Goal: Task Accomplishment & Management: Manage account settings

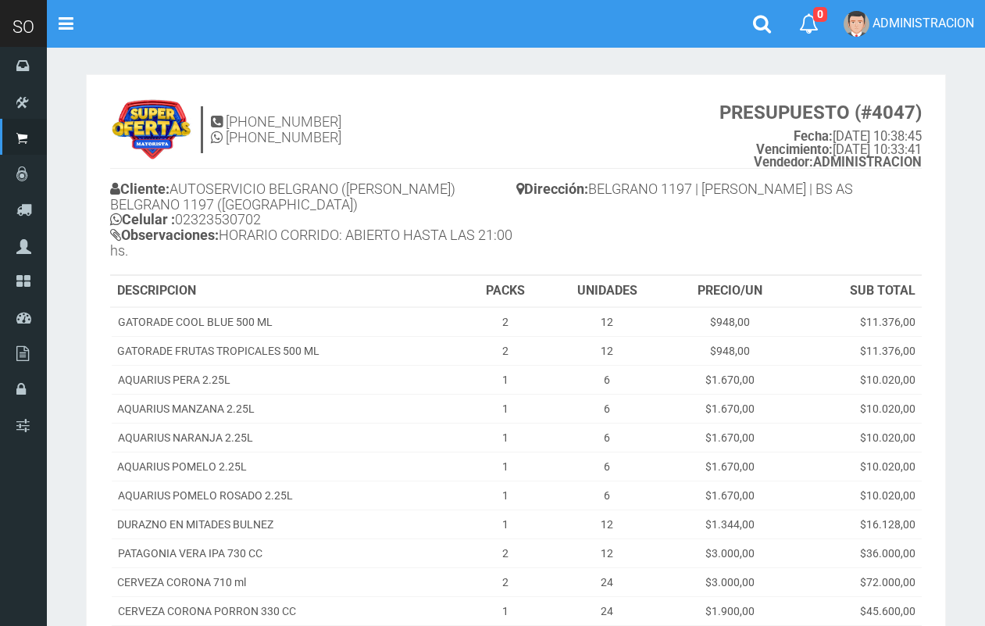
scroll to position [1, 0]
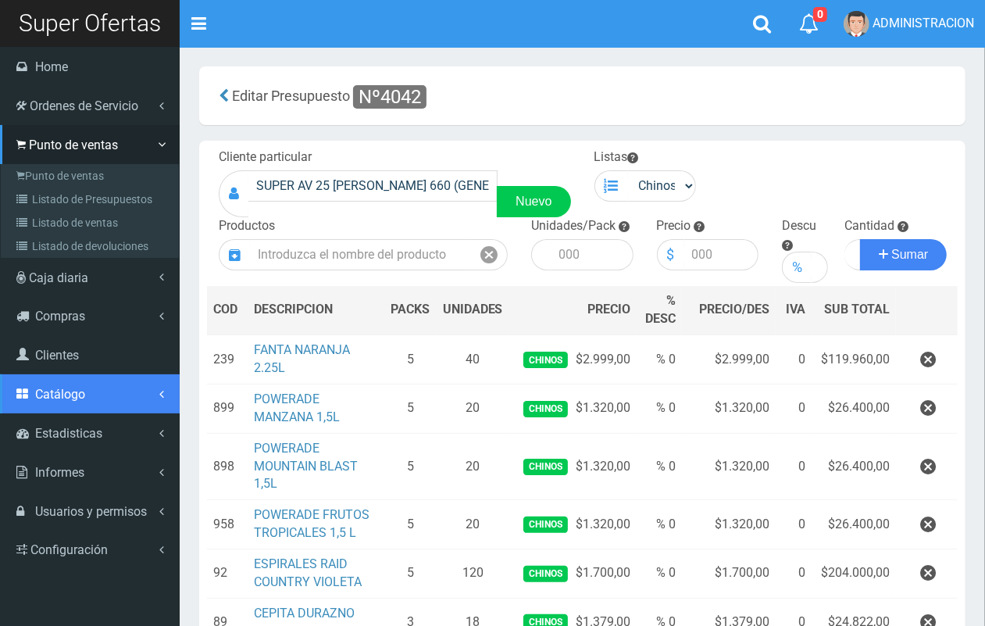
click at [67, 401] on span "Catálogo" at bounding box center [60, 394] width 50 height 15
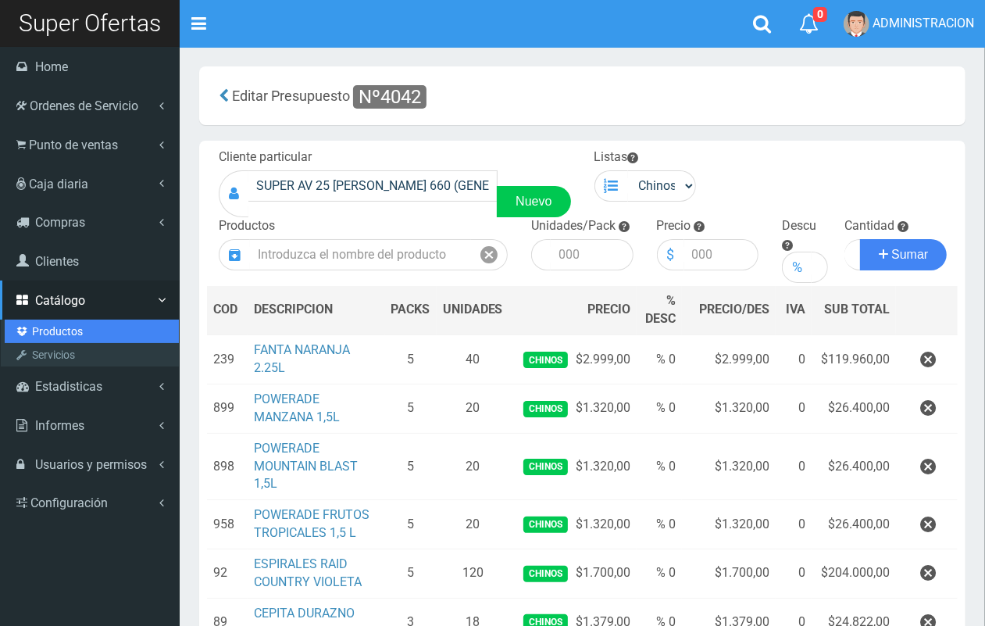
click at [66, 322] on link "Productos" at bounding box center [92, 331] width 174 height 23
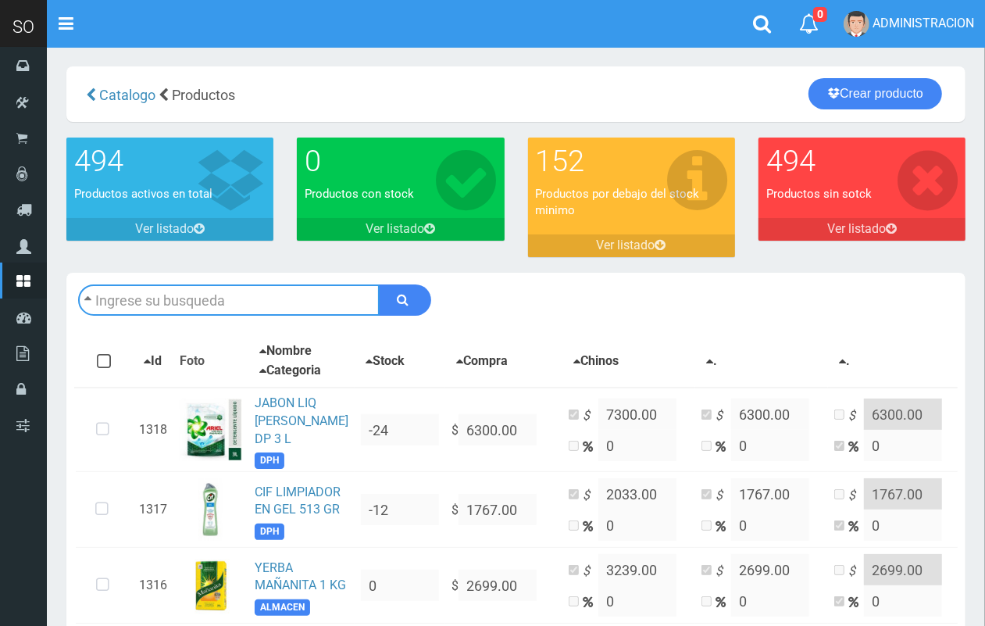
click at [212, 298] on input "text" at bounding box center [229, 299] width 302 height 31
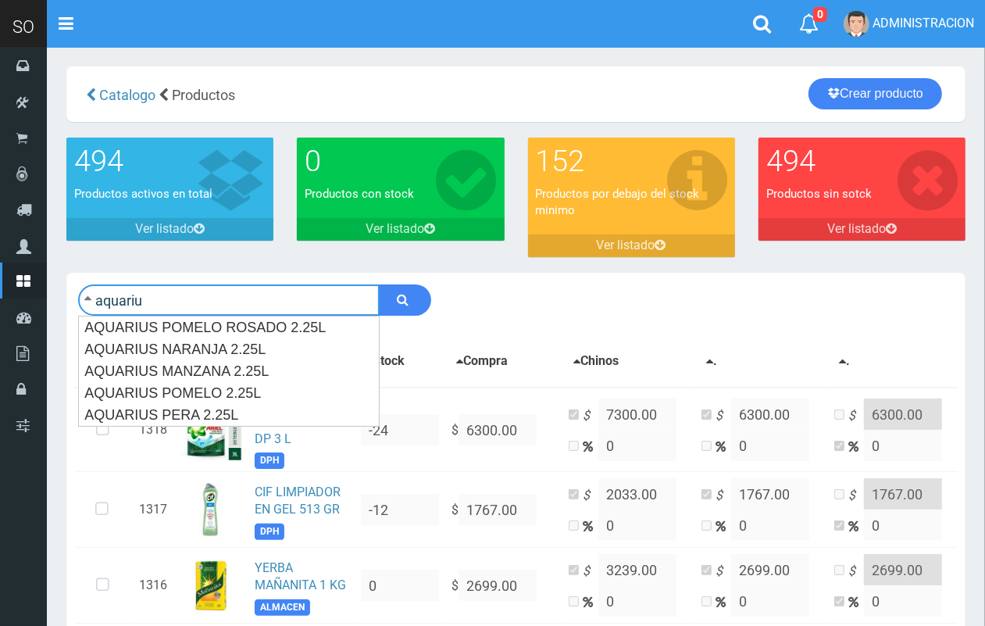
type input "aquariu"
click at [379, 284] on button "submit" at bounding box center [405, 299] width 52 height 31
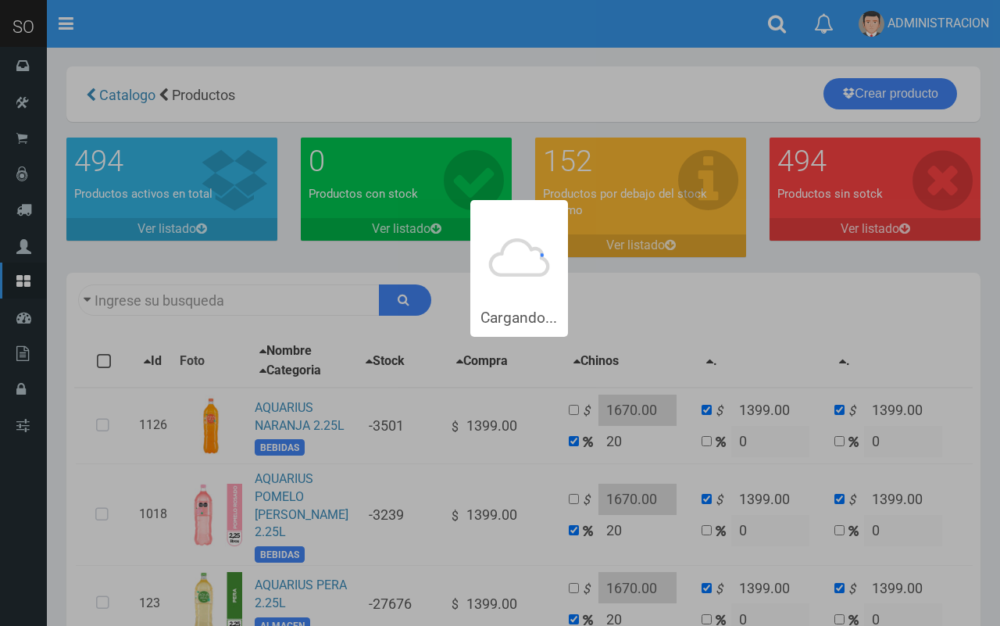
type input "aquariu"
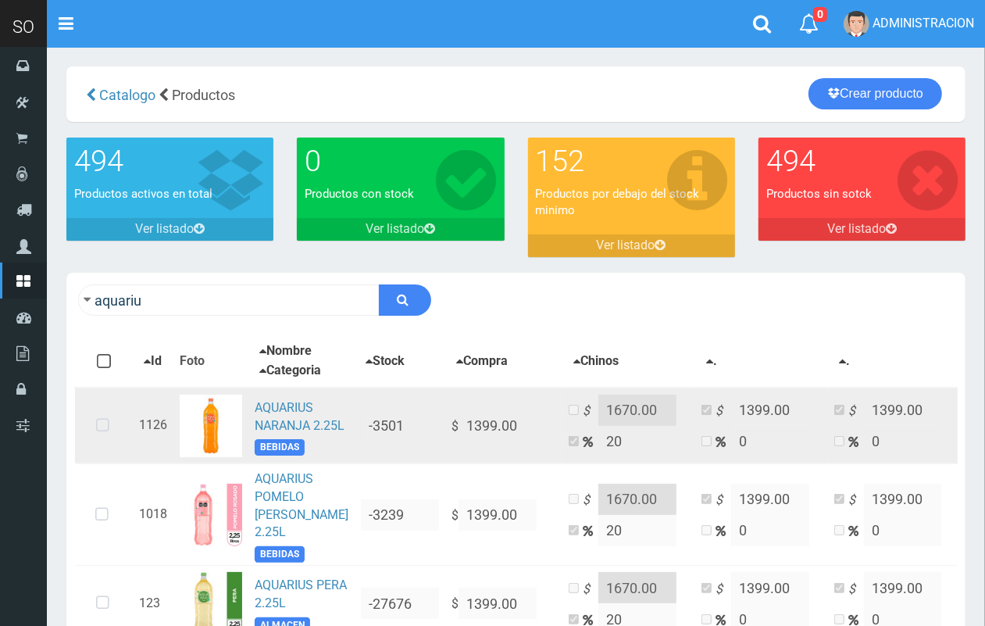
click at [111, 452] on icon at bounding box center [102, 426] width 41 height 52
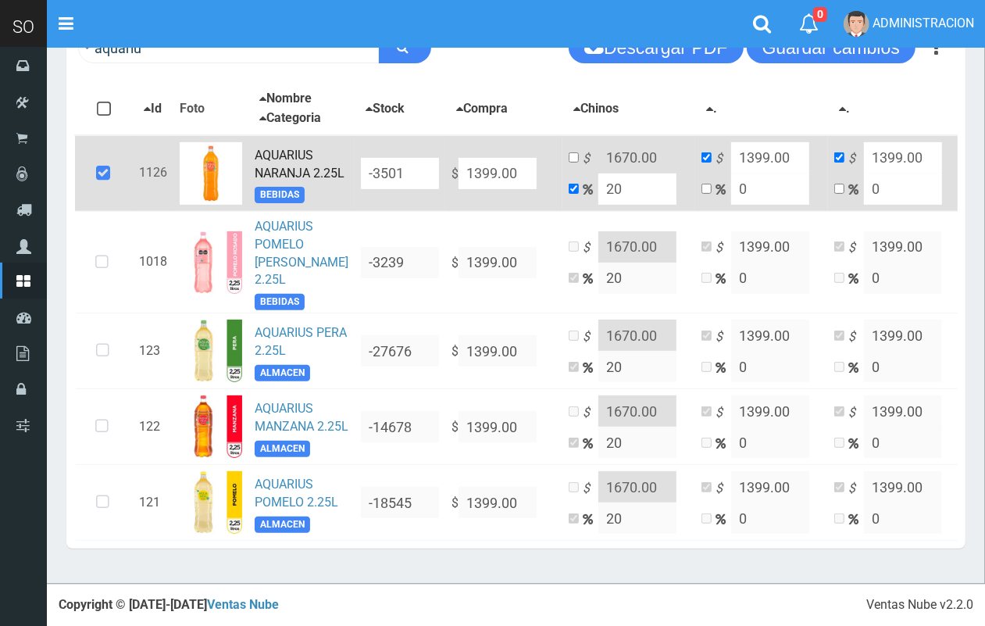
scroll to position [287, 0]
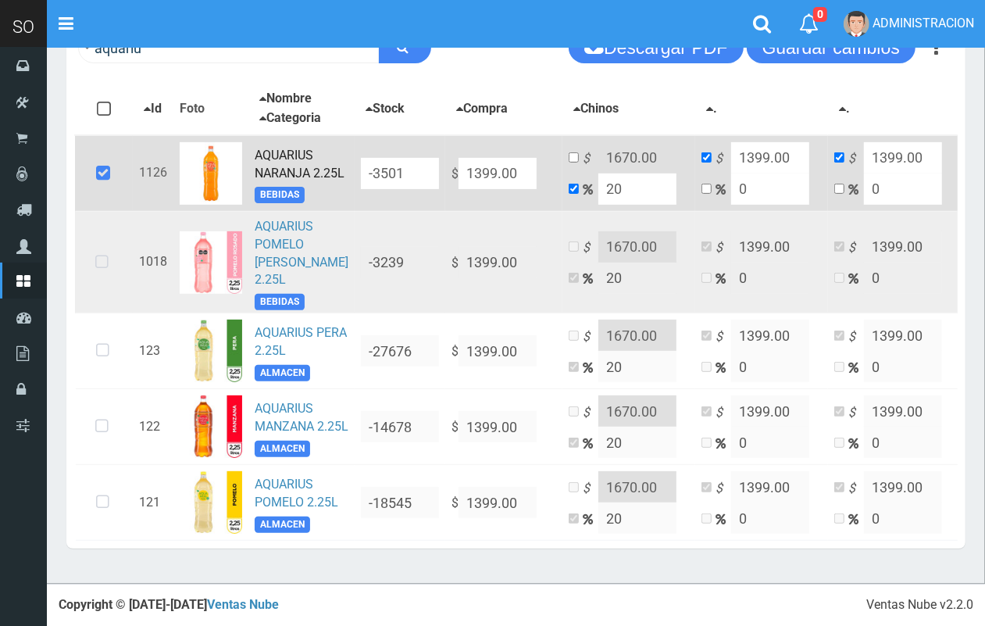
drag, startPoint x: 137, startPoint y: 259, endPoint x: 118, endPoint y: 287, distance: 34.5
click at [134, 259] on td "1018" at bounding box center [153, 262] width 41 height 102
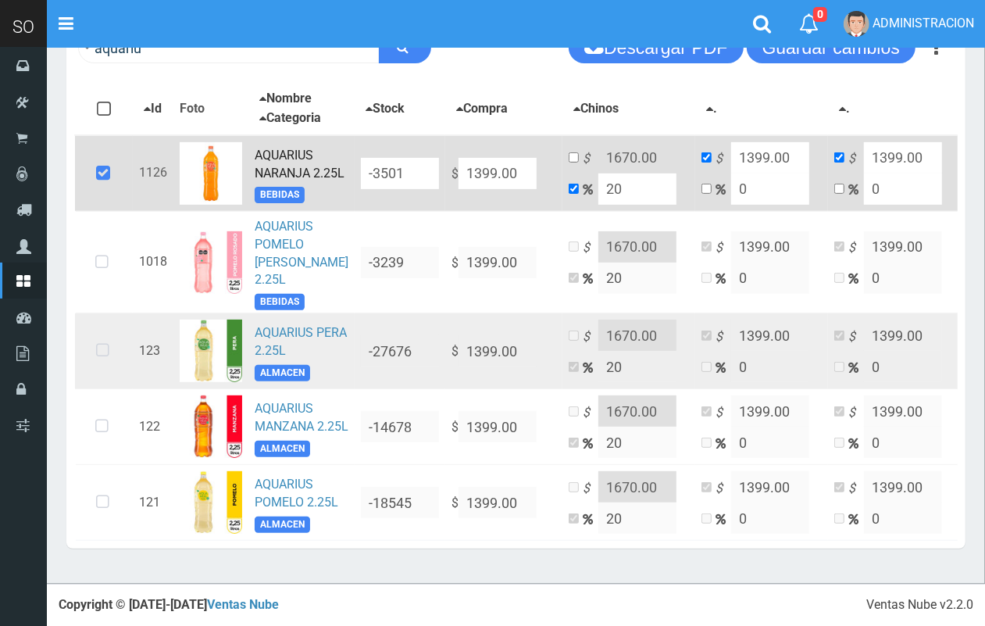
click at [116, 360] on icon at bounding box center [102, 351] width 41 height 52
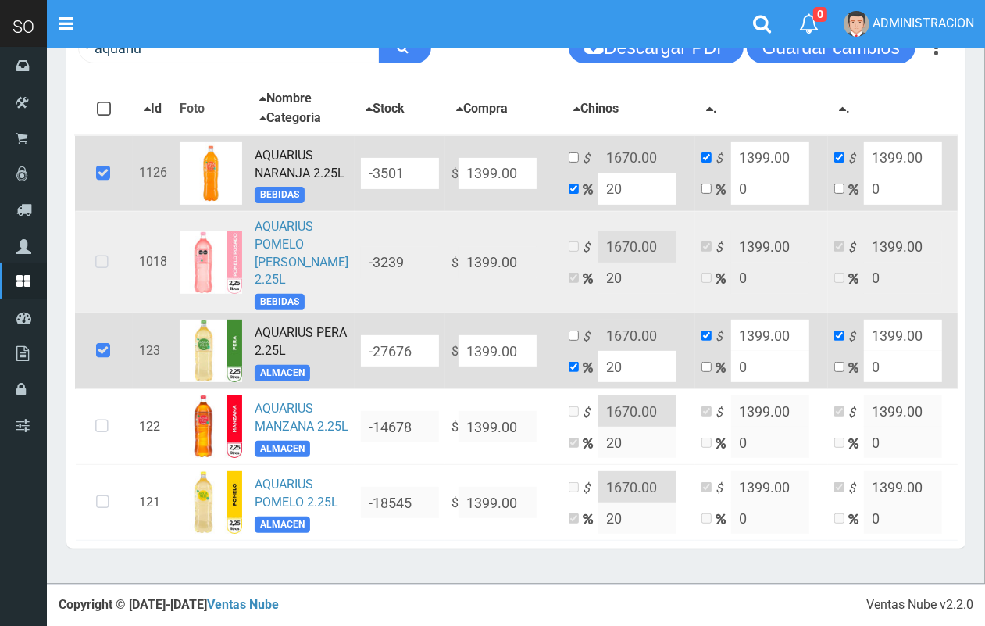
click at [111, 276] on icon at bounding box center [101, 263] width 41 height 52
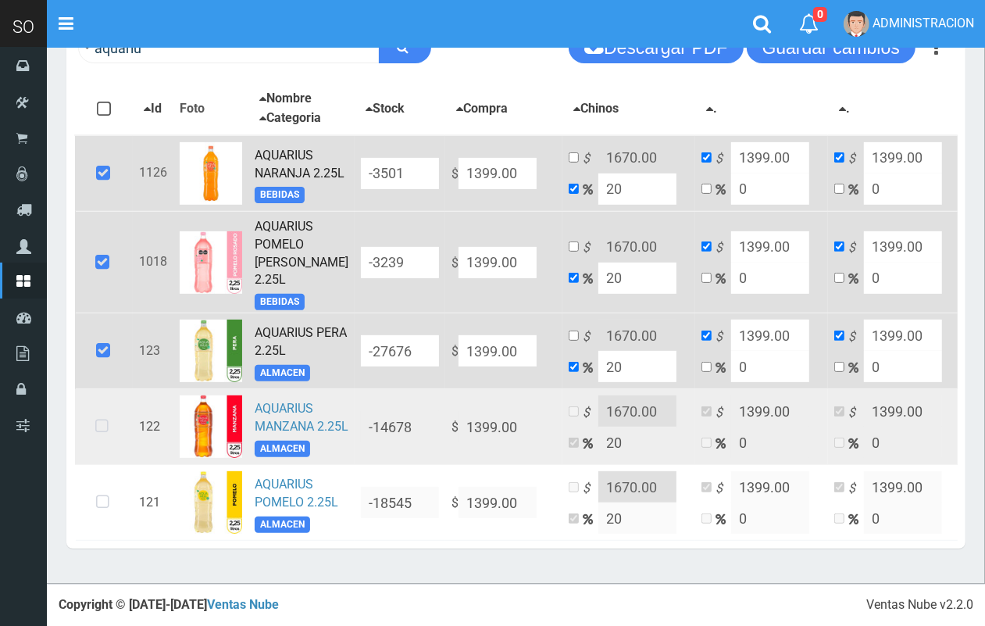
click at [104, 452] on icon at bounding box center [101, 427] width 41 height 52
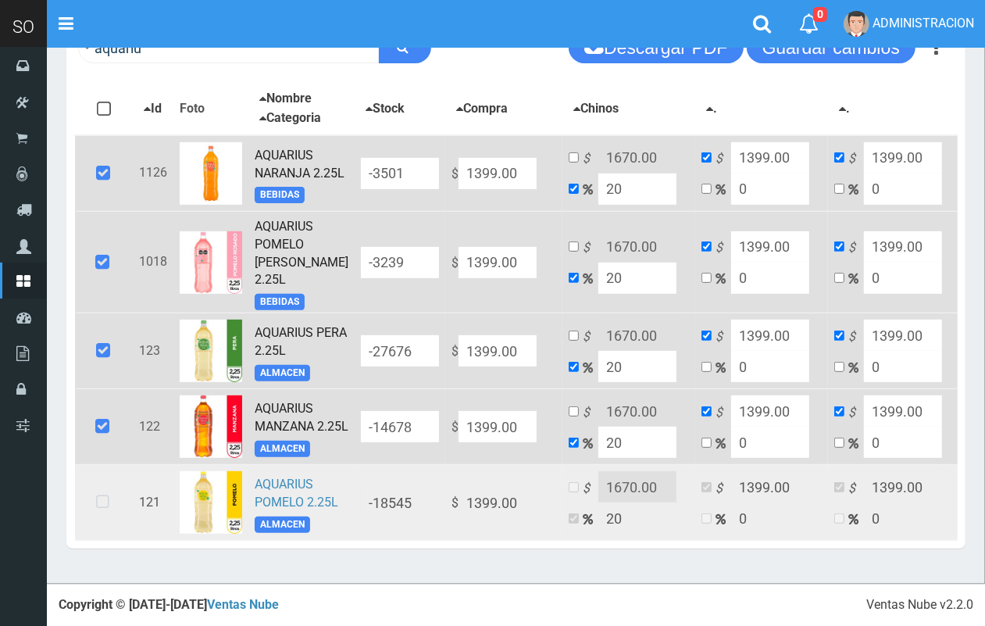
click at [105, 509] on icon at bounding box center [102, 503] width 41 height 52
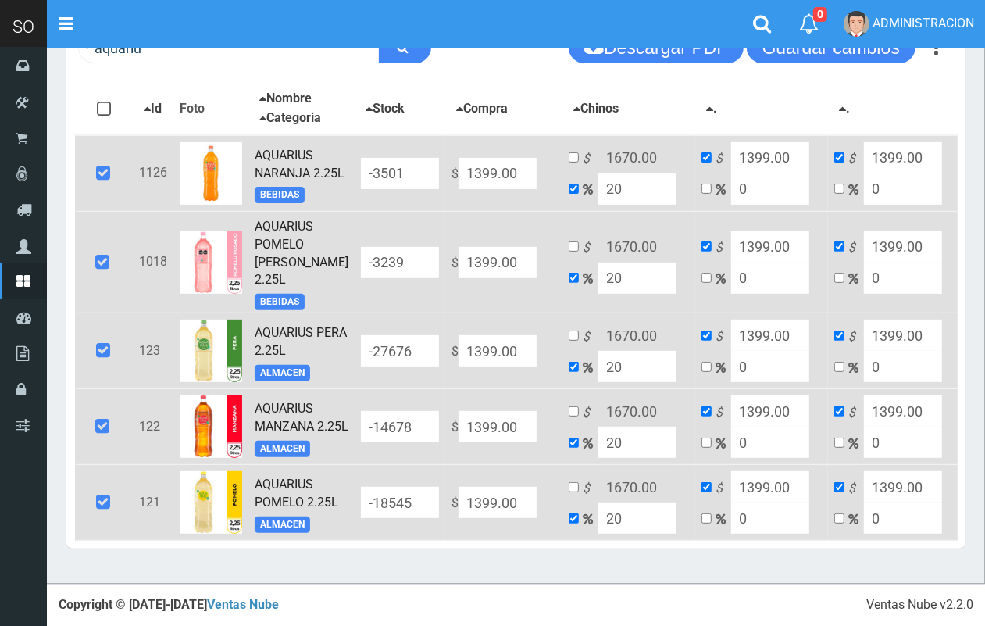
drag, startPoint x: 496, startPoint y: 164, endPoint x: 428, endPoint y: 161, distance: 68.0
click at [459, 161] on input "1399.00" at bounding box center [498, 173] width 78 height 31
type input "1"
type input "1.2"
type input "1"
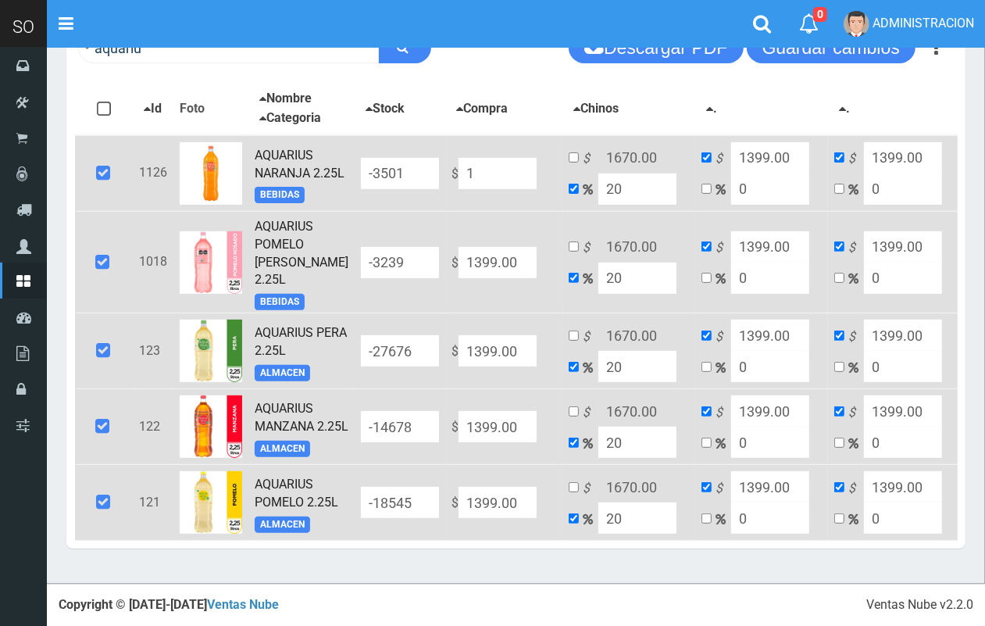
type input "1"
type input "14"
type input "16.8"
type input "14"
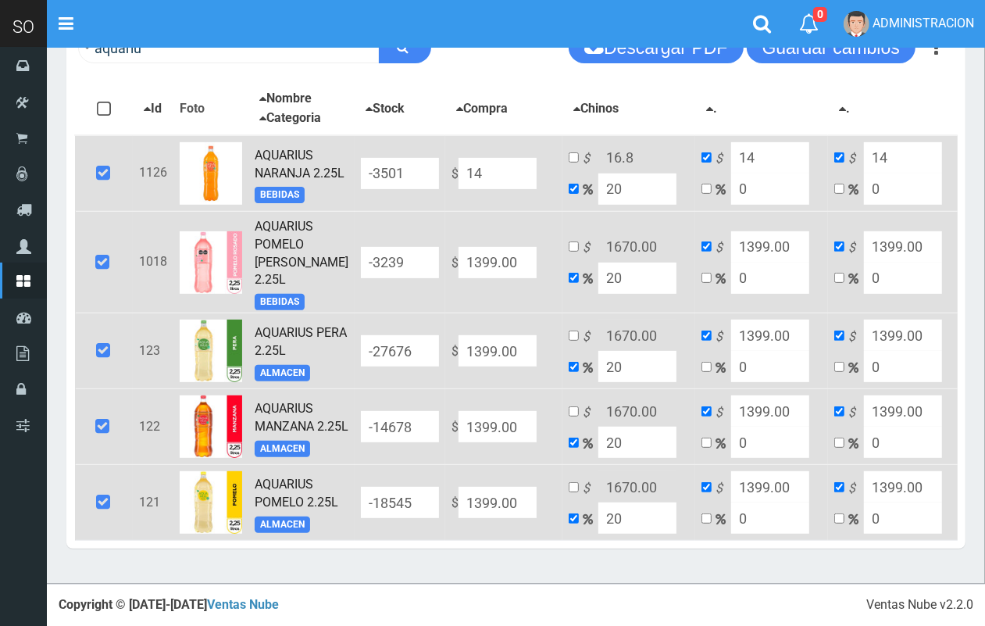
type input "149"
type input "178.8"
type input "149"
type input "1499"
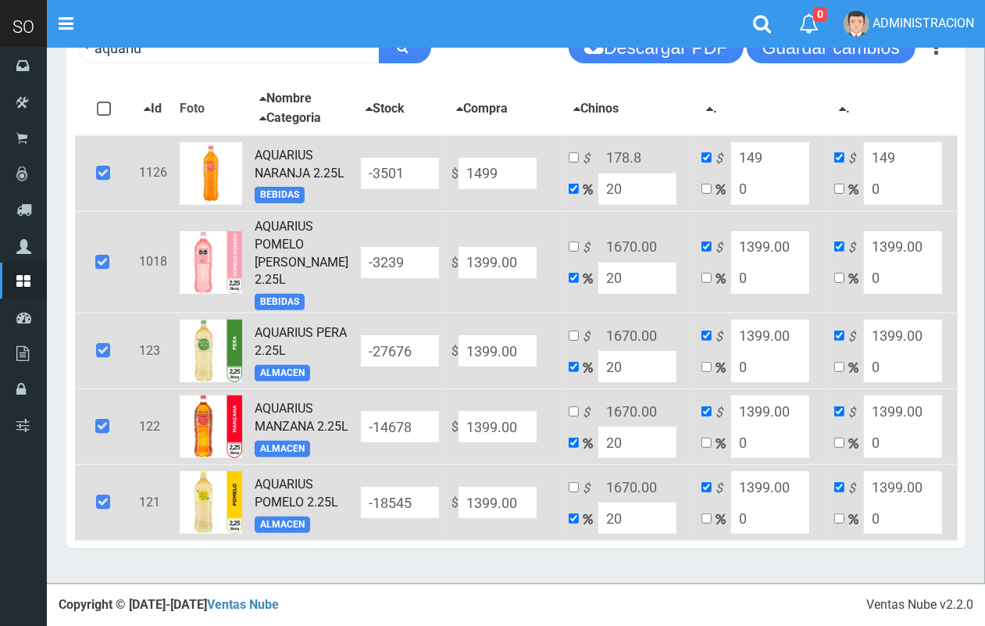
type input "1798.8"
type input "1499"
type input "1499.00"
drag, startPoint x: 492, startPoint y: 247, endPoint x: 408, endPoint y: 254, distance: 84.7
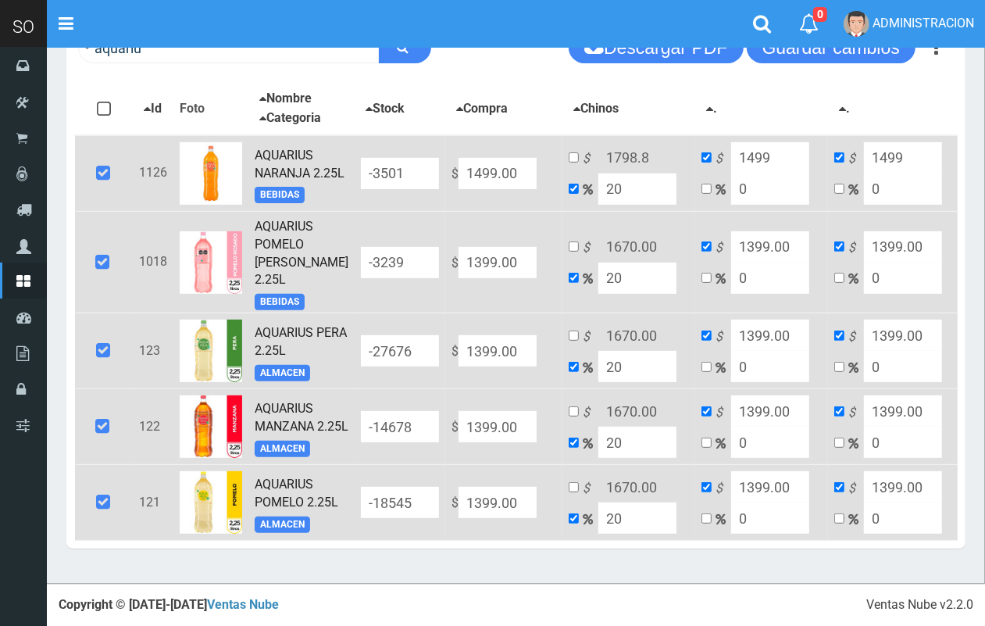
click at [405, 252] on tr "1018 AQUARIUS POMELO ROSADO 2.25L BEBIDAS -3239 $ 1399.00 $ 1670.00 20 $ 1399.0…" at bounding box center [542, 262] width 934 height 102
type input "1"
type input "1.2"
type input "1"
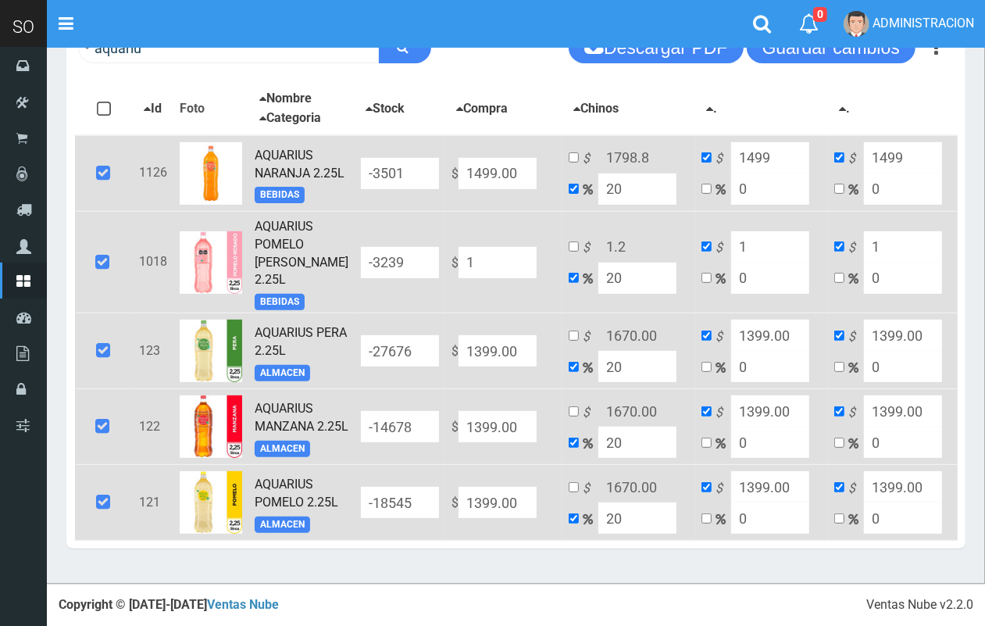
type input "14"
type input "16.8"
type input "14"
type input "149"
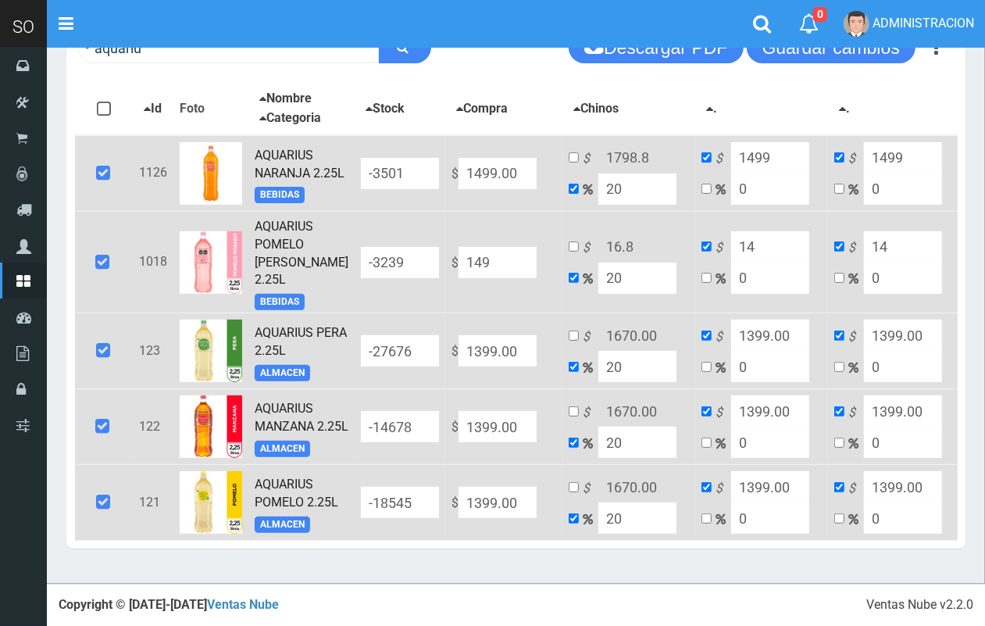
type input "178.8"
type input "149"
type input "1499"
type input "1798.8"
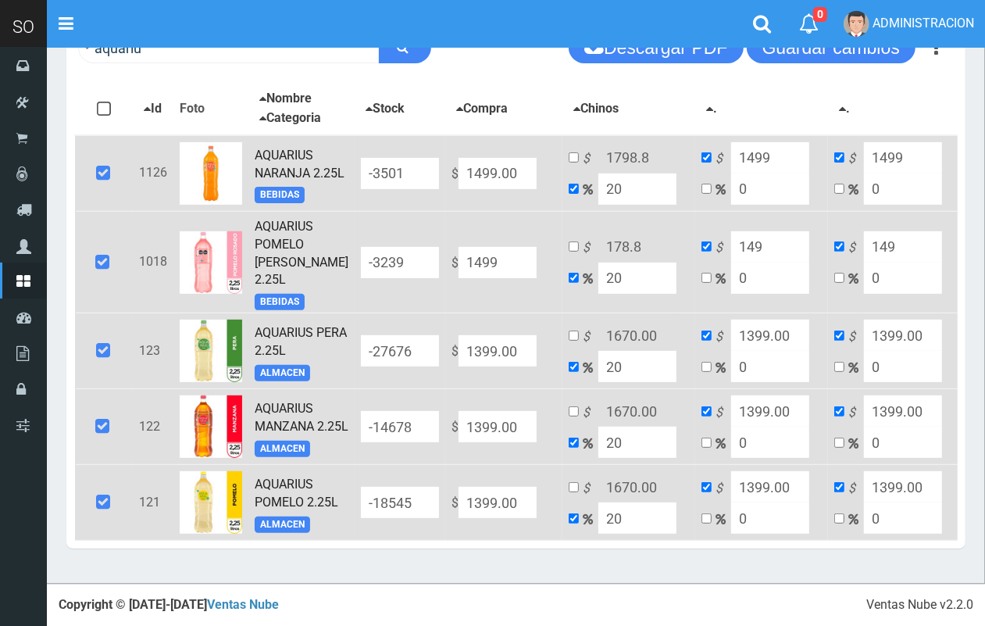
type input "1499"
type input "1499.00"
drag, startPoint x: 474, startPoint y: 358, endPoint x: 426, endPoint y: 358, distance: 48.4
click at [445, 358] on td "$ 1399.00" at bounding box center [503, 351] width 117 height 76
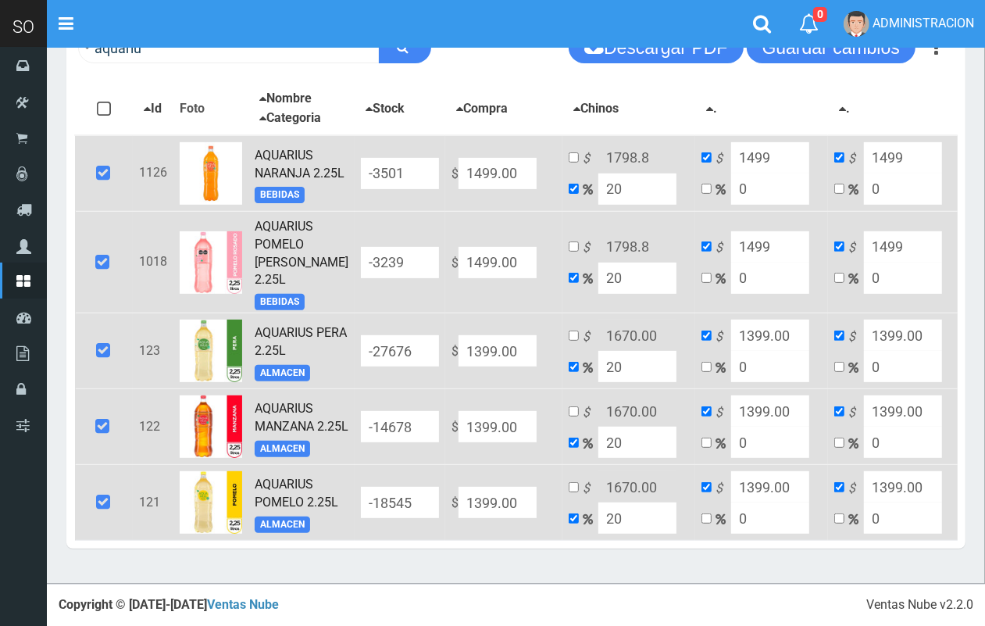
type input "1"
type input "1.2"
type input "1"
type input "14"
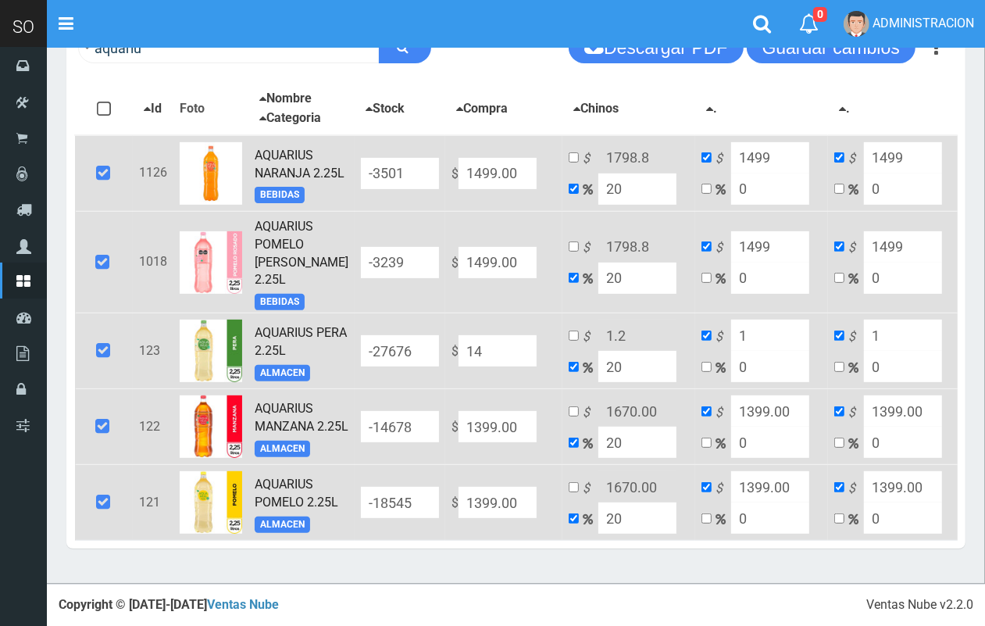
type input "16.8"
type input "14"
type input "149"
type input "178.8"
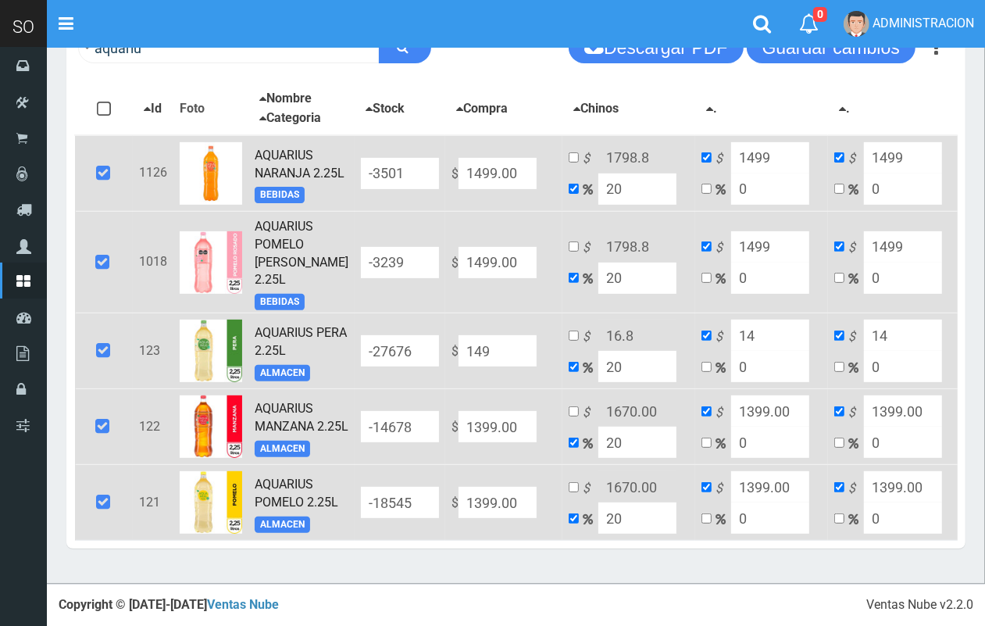
type input "149"
type input "1499"
type input "1798.8"
type input "1499"
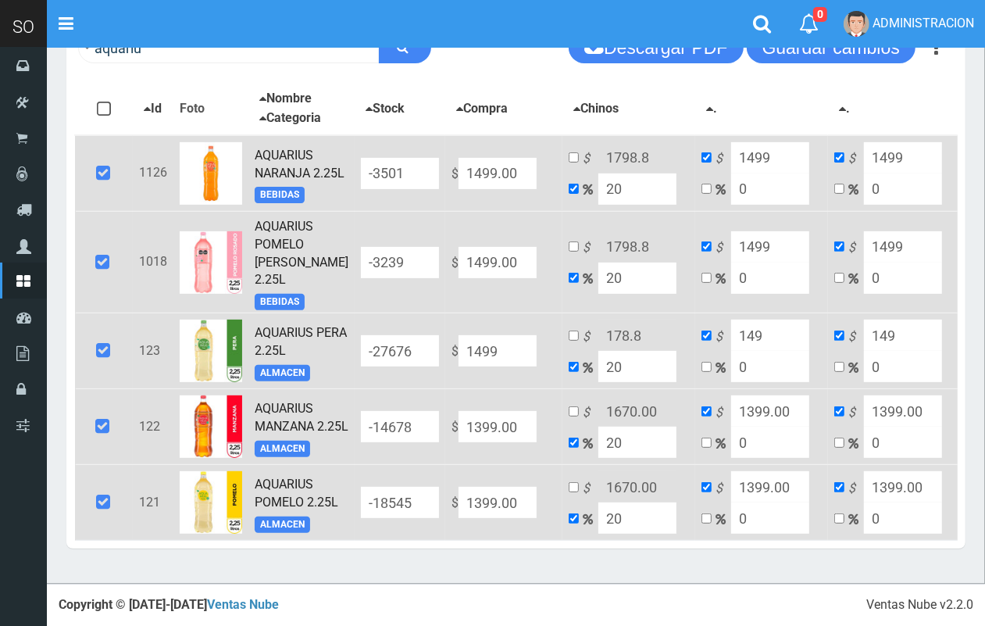
type input "1499"
type input "1499.00"
drag, startPoint x: 491, startPoint y: 424, endPoint x: 443, endPoint y: 424, distance: 47.7
click at [459, 424] on input "1399.00" at bounding box center [498, 426] width 78 height 31
type input "14"
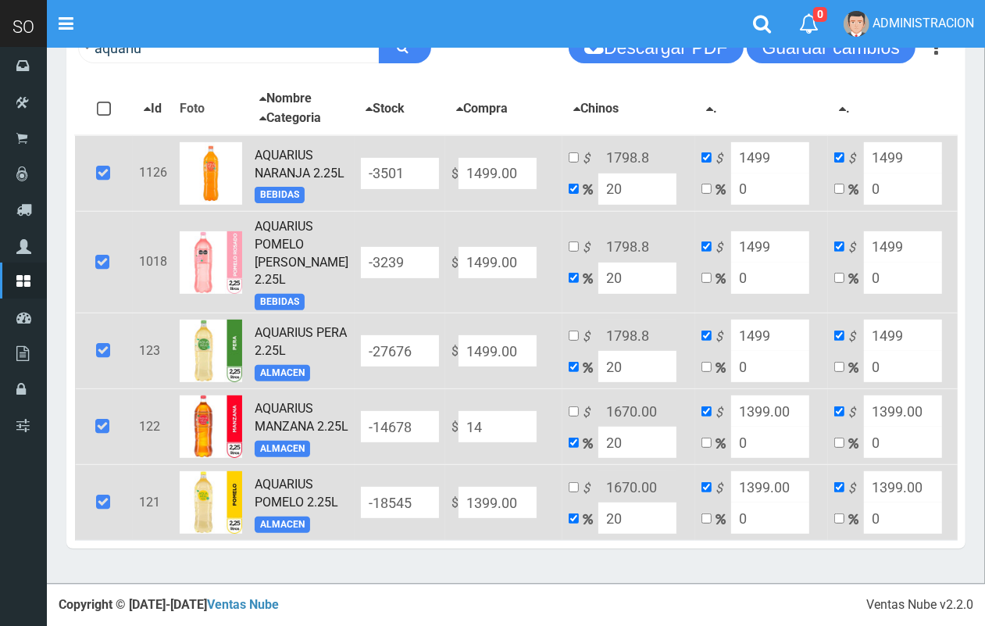
type input "16.8"
type input "14"
type input "149"
type input "178.8"
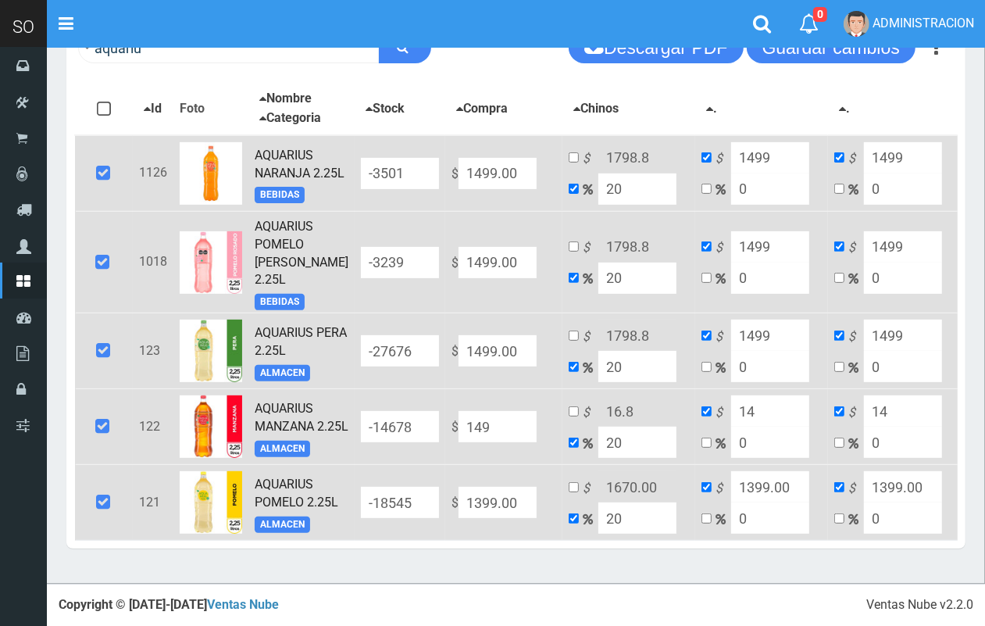
type input "149"
type input "1499"
type input "1798.8"
type input "1499"
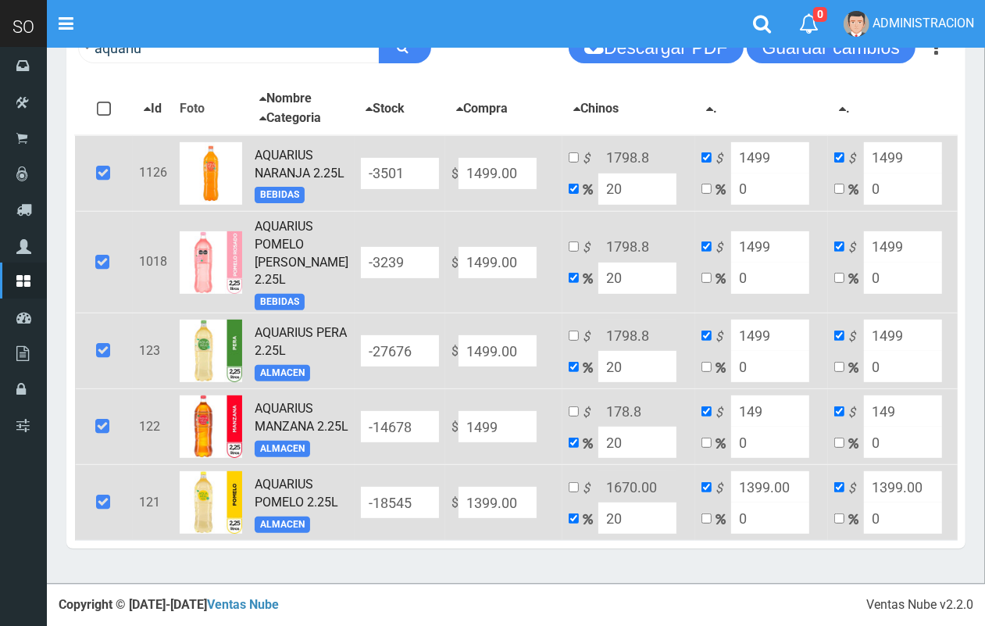
type input "1499"
type input "1499.00"
drag, startPoint x: 492, startPoint y: 516, endPoint x: 446, endPoint y: 514, distance: 46.1
click at [459, 514] on input "1399.00" at bounding box center [498, 502] width 78 height 31
type input "14"
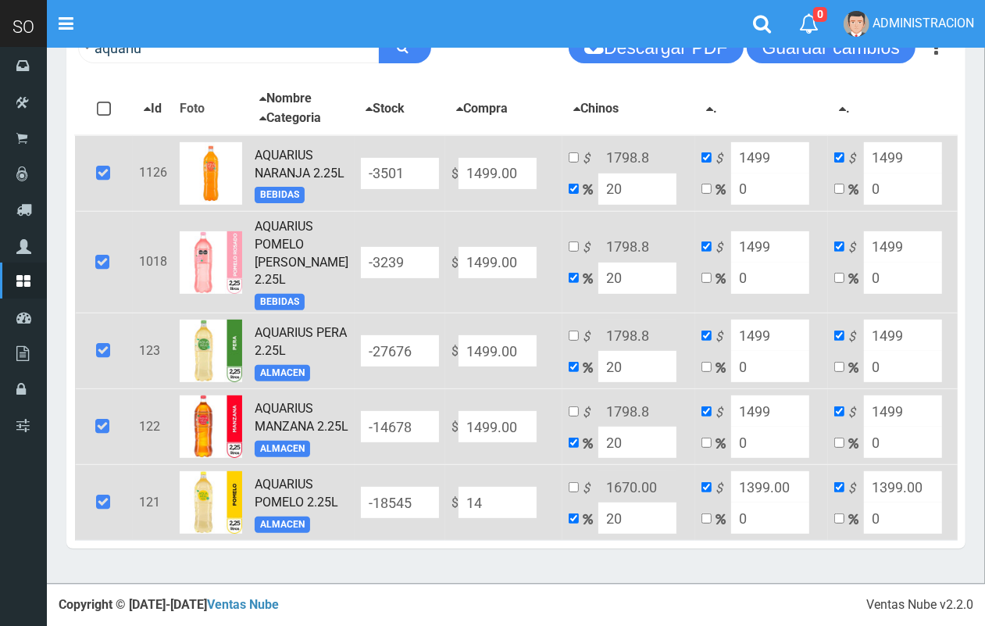
type input "16.8"
type input "14"
type input "149"
type input "178.8"
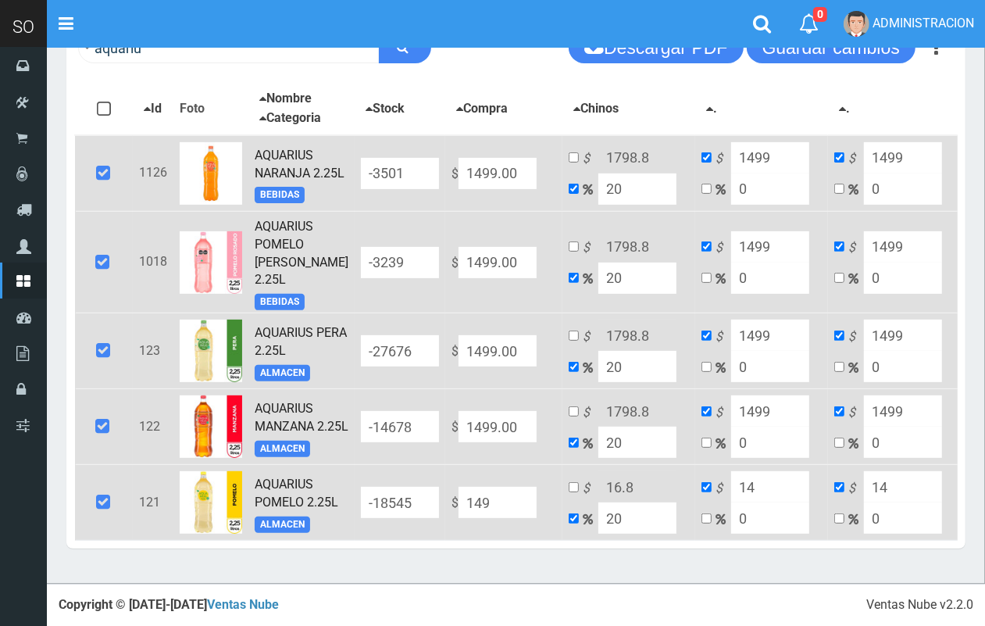
type input "149"
type input "1499"
type input "1798.8"
type input "1499"
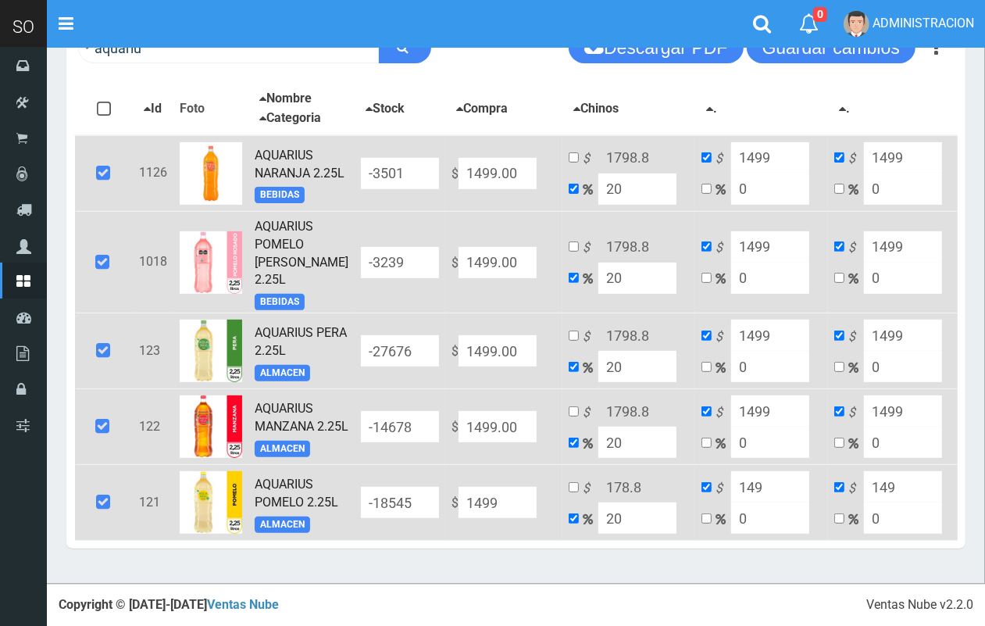
type input "1499"
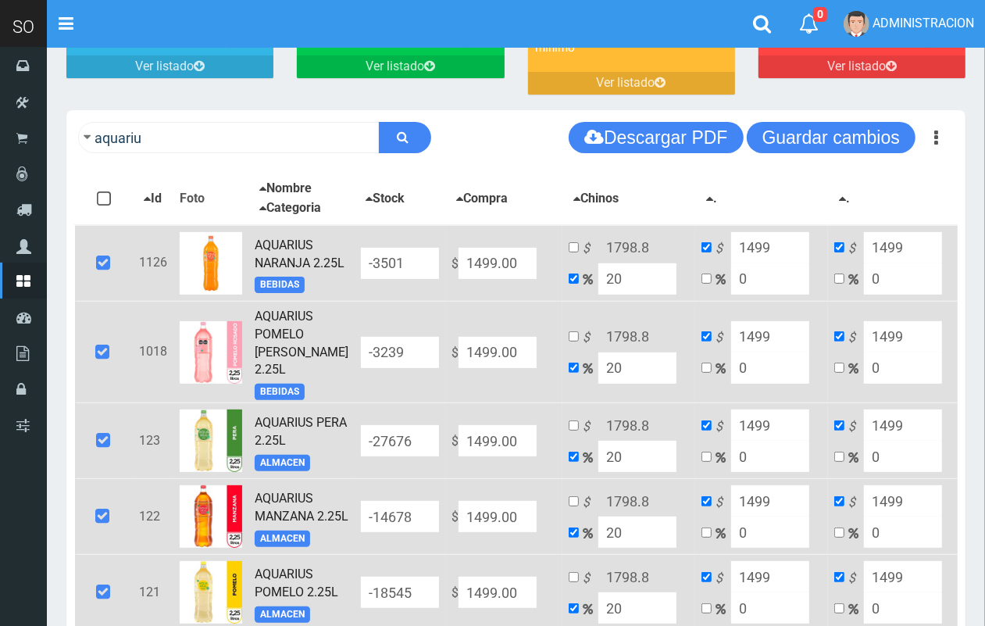
scroll to position [155, 0]
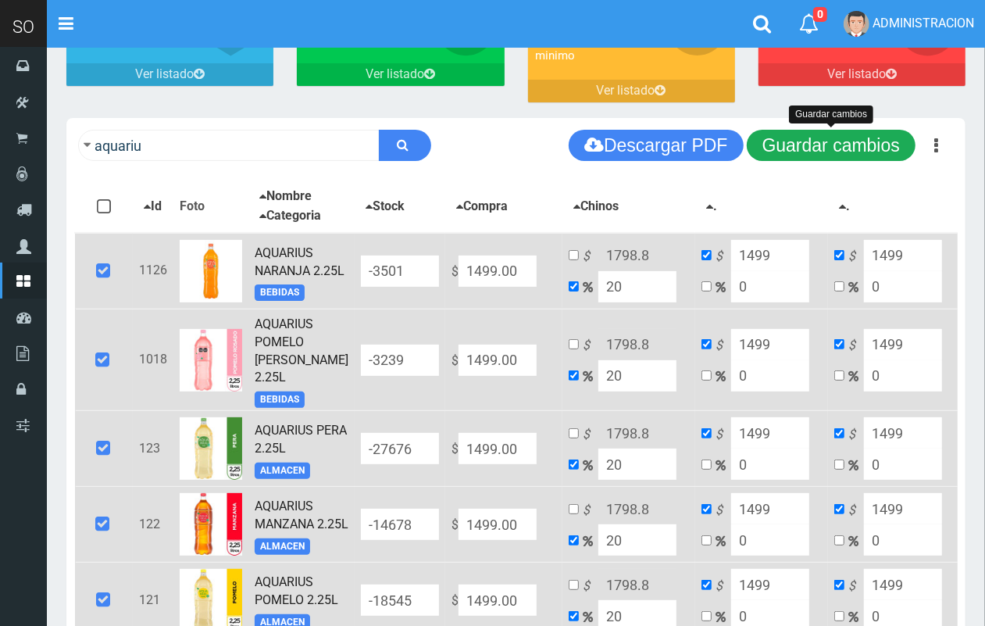
type input "1499.00"
click at [880, 147] on button "Guardar cambios" at bounding box center [831, 145] width 169 height 31
click at [562, 281] on td "$ 1798.8 20" at bounding box center [628, 271] width 133 height 77
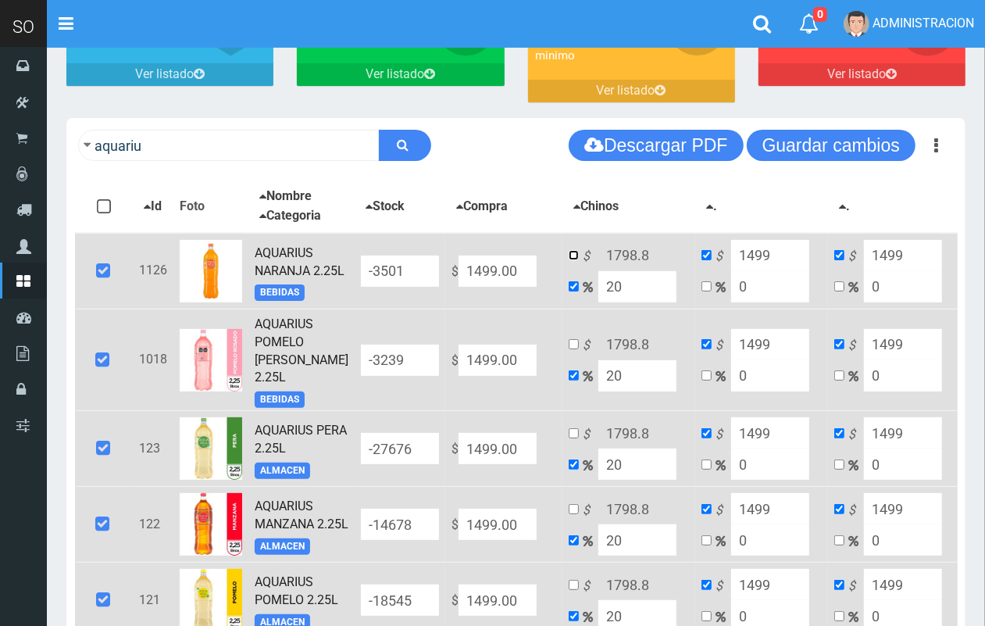
click at [569, 260] on input "checkbox" at bounding box center [574, 255] width 10 height 10
checkbox input "true"
checkbox input "false"
drag, startPoint x: 629, startPoint y: 283, endPoint x: 599, endPoint y: 281, distance: 29.7
click at [599, 271] on input "1798.8" at bounding box center [637, 255] width 78 height 31
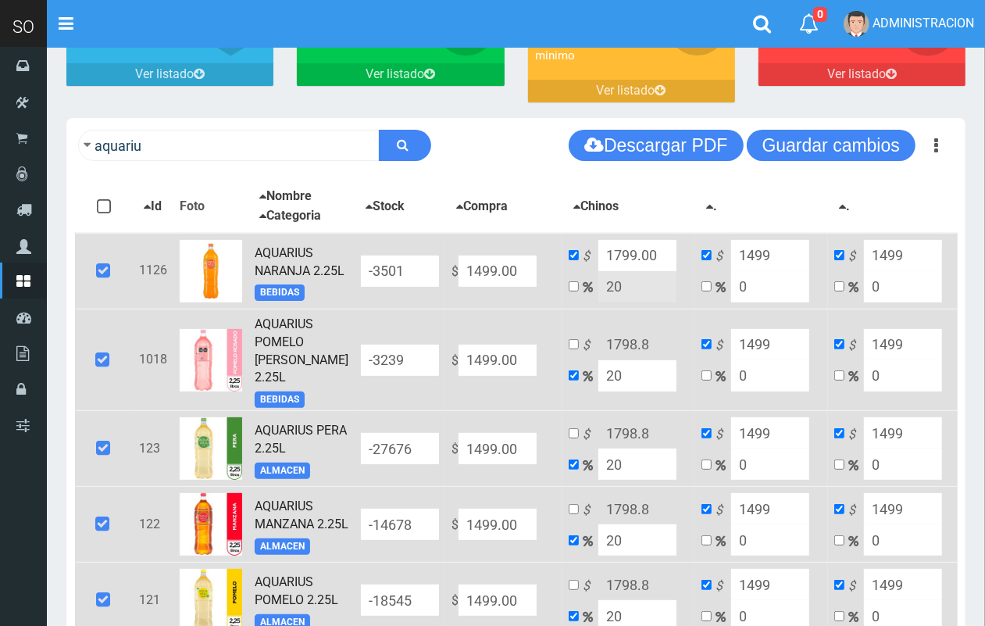
type input "1799.00"
click at [569, 349] on input "checkbox" at bounding box center [574, 344] width 10 height 10
checkbox input "true"
checkbox input "false"
drag, startPoint x: 623, startPoint y: 377, endPoint x: 587, endPoint y: 380, distance: 36.9
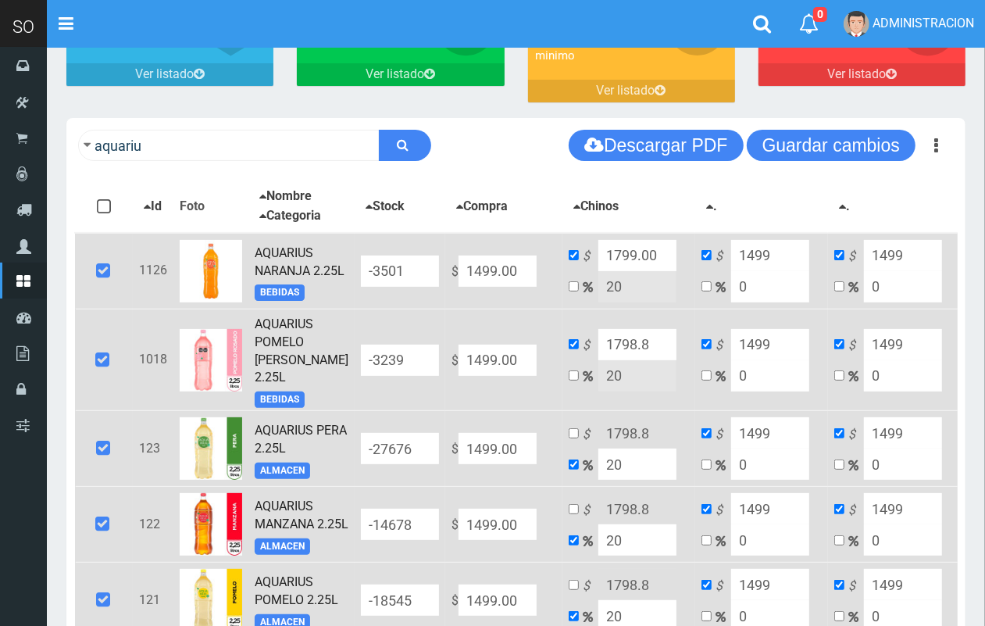
click at [602, 360] on input "1798.8" at bounding box center [637, 344] width 78 height 31
type input "1799.00"
click at [569, 438] on input "checkbox" at bounding box center [574, 433] width 10 height 10
checkbox input "true"
checkbox input "false"
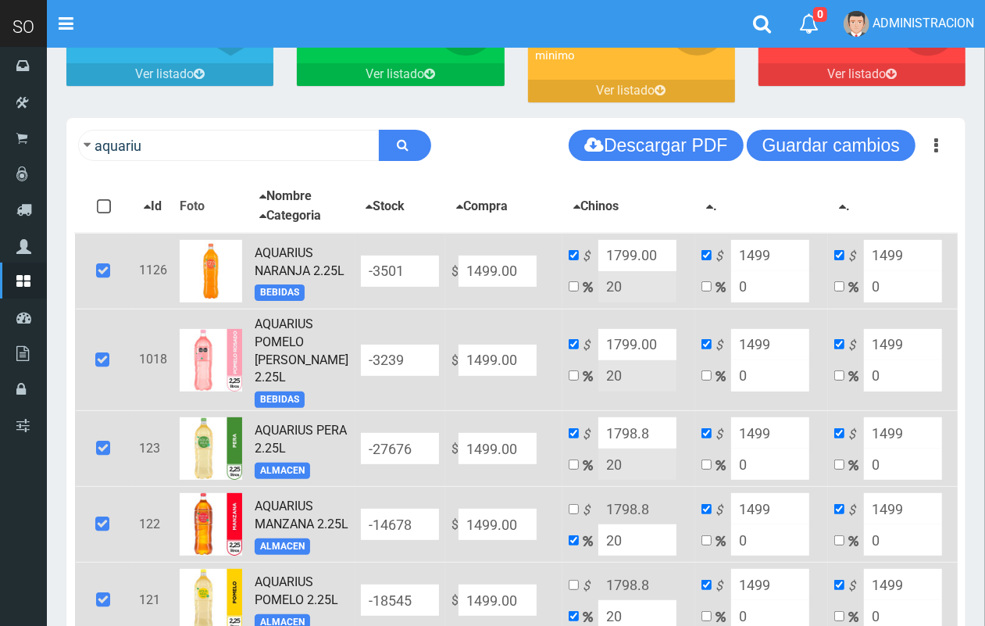
drag, startPoint x: 610, startPoint y: 469, endPoint x: 598, endPoint y: 466, distance: 12.0
click at [598, 448] on input "1798.8" at bounding box center [637, 432] width 78 height 31
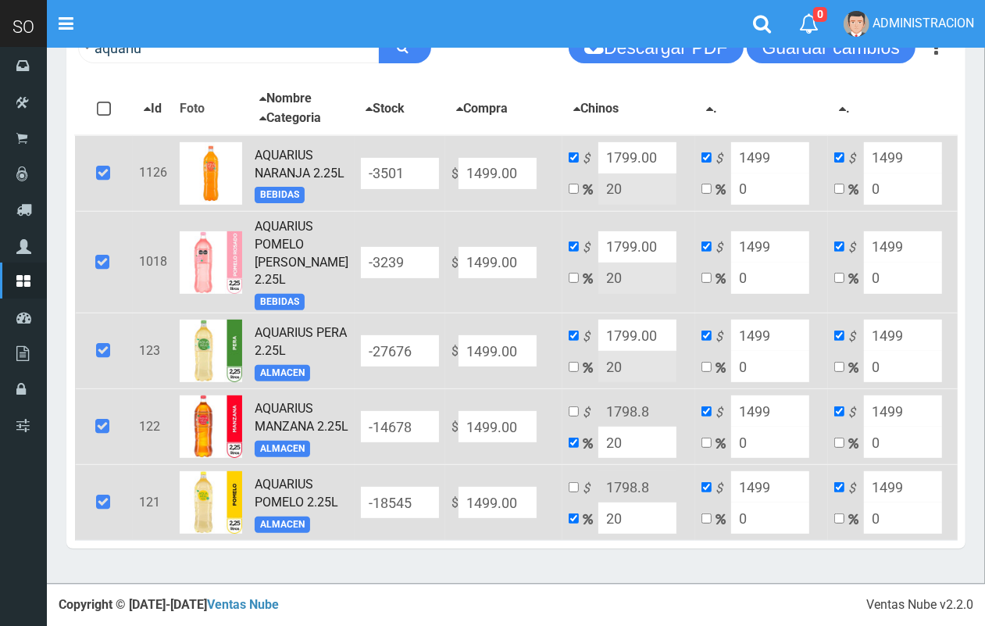
scroll to position [273, 0]
type input "1799.00"
click at [569, 416] on input "checkbox" at bounding box center [574, 411] width 10 height 10
checkbox input "true"
checkbox input "false"
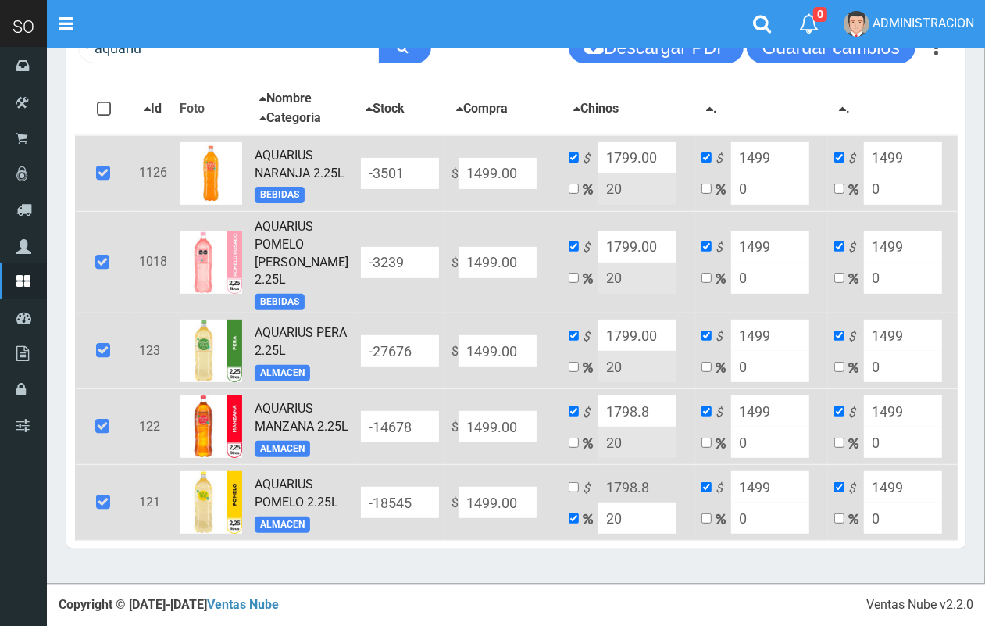
drag, startPoint x: 634, startPoint y: 430, endPoint x: 596, endPoint y: 427, distance: 38.4
click at [600, 427] on input "1798.8" at bounding box center [637, 410] width 78 height 31
type input "1799.00"
click at [569, 492] on input "checkbox" at bounding box center [574, 487] width 10 height 10
checkbox input "true"
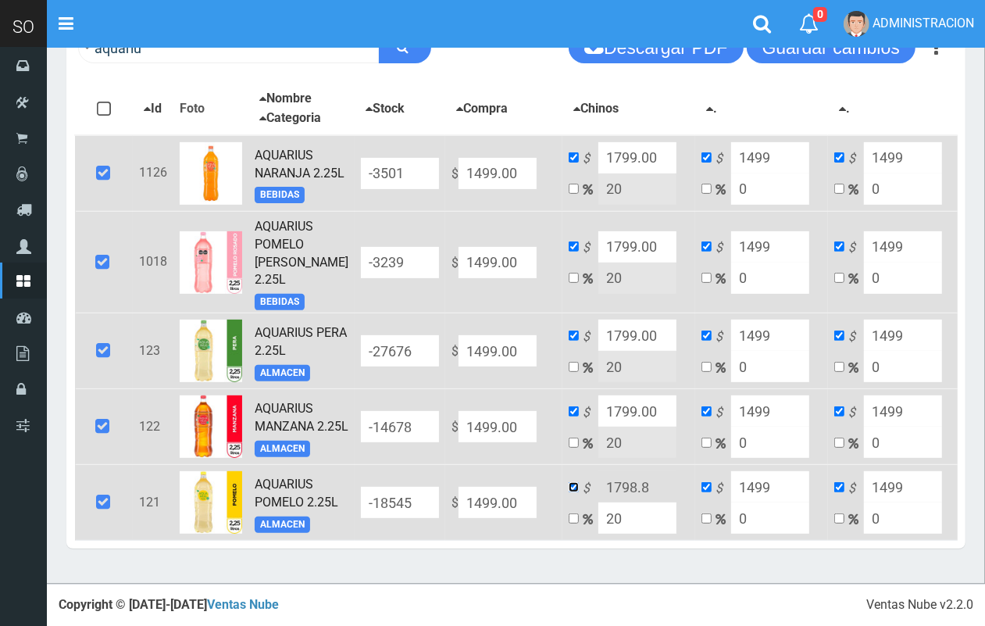
checkbox input "false"
drag, startPoint x: 618, startPoint y: 522, endPoint x: 595, endPoint y: 518, distance: 23.0
click at [598, 502] on input "1798.8" at bounding box center [637, 486] width 78 height 31
click at [621, 502] on input "1798.8" at bounding box center [637, 486] width 78 height 31
click at [602, 502] on input "1798.8" at bounding box center [637, 486] width 78 height 31
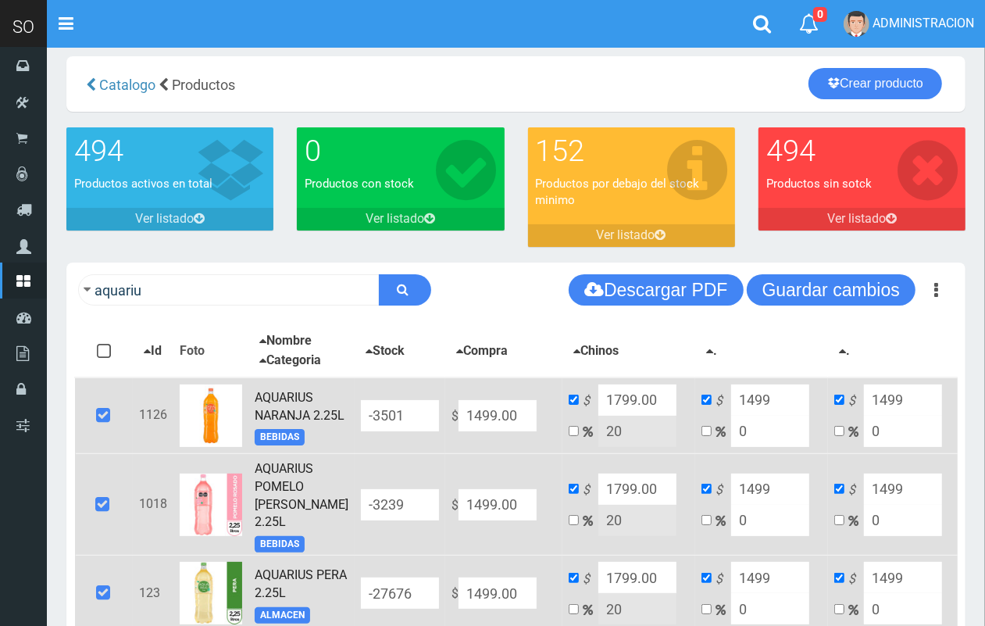
scroll to position [0, 0]
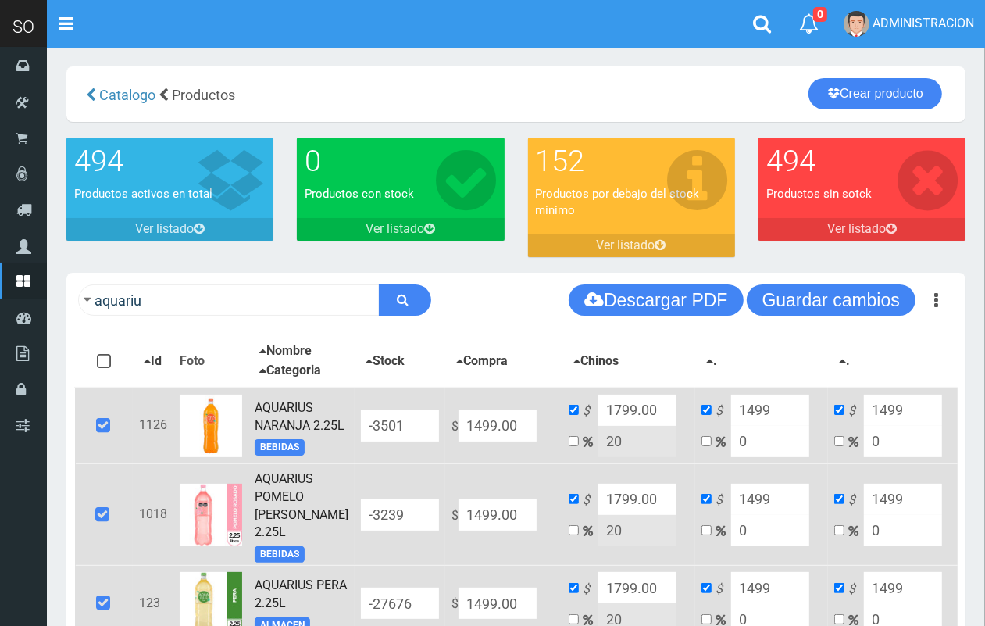
type input "1799.00"
click at [854, 303] on button "Guardar cambios" at bounding box center [831, 299] width 169 height 31
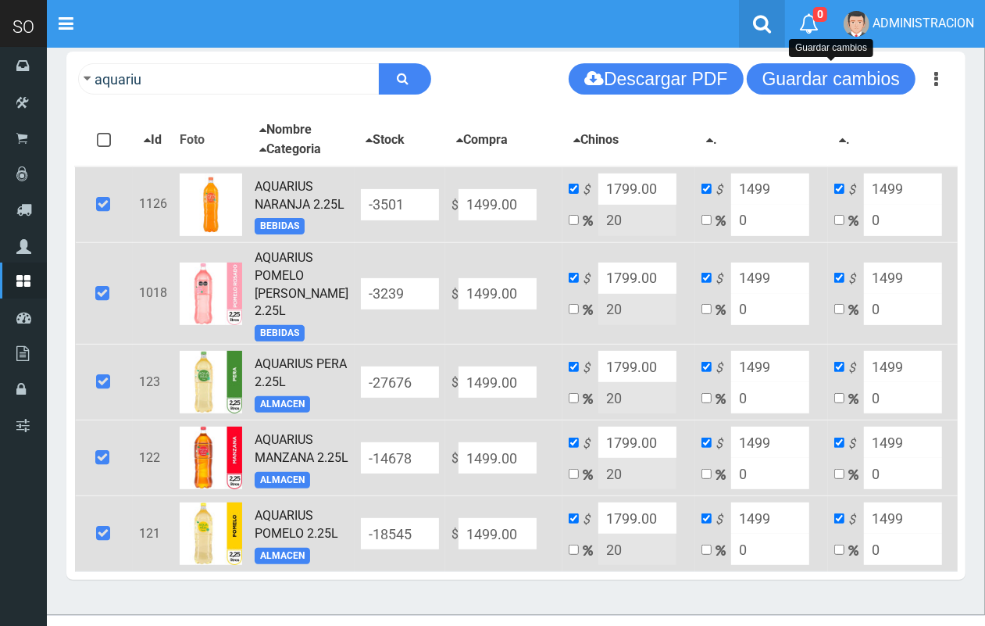
scroll to position [219, 0]
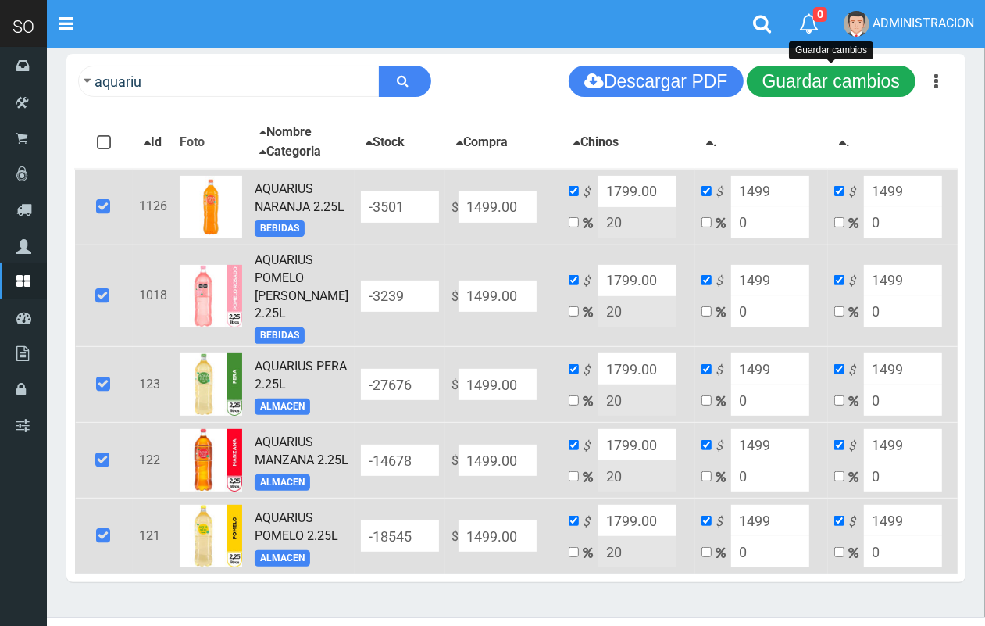
click at [777, 80] on button "Guardar cambios" at bounding box center [831, 81] width 169 height 31
drag, startPoint x: 828, startPoint y: 79, endPoint x: 643, endPoint y: 18, distance: 194.9
click at [828, 79] on button "Guardar cambios" at bounding box center [831, 81] width 169 height 31
